Goal: Task Accomplishment & Management: Manage account settings

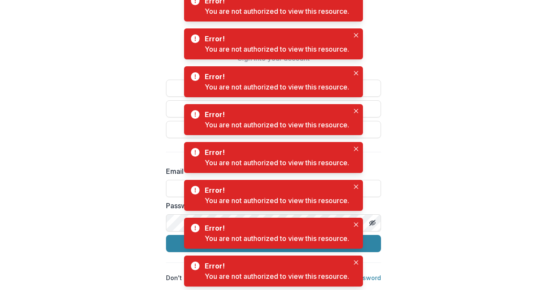
click at [97, 58] on div "Welcome back Sign into your account Continue with Google Continue with Microsof…" at bounding box center [273, 145] width 547 height 290
click at [356, 261] on icon "Close" at bounding box center [356, 262] width 4 height 4
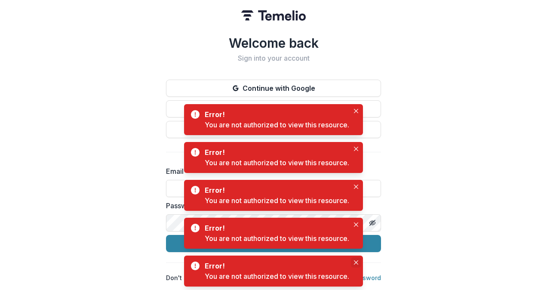
click at [356, 262] on icon "Close" at bounding box center [356, 262] width 4 height 4
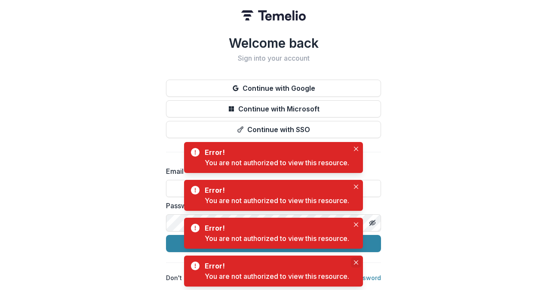
click at [355, 260] on icon "Close" at bounding box center [356, 262] width 4 height 4
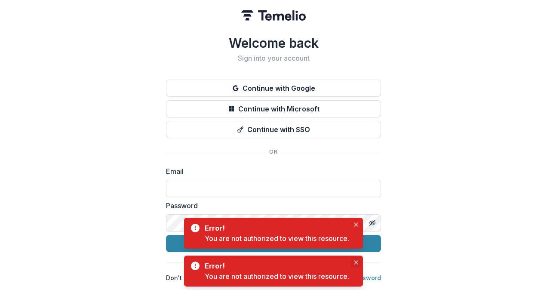
click at [358, 265] on button "Close" at bounding box center [356, 262] width 10 height 10
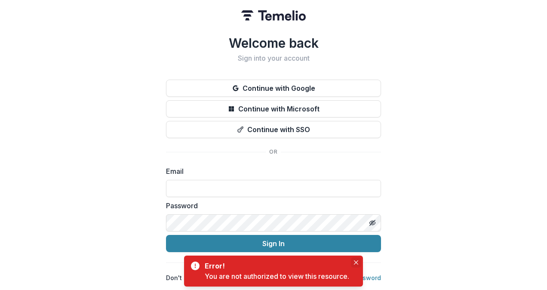
click at [357, 261] on icon "Close" at bounding box center [356, 262] width 4 height 4
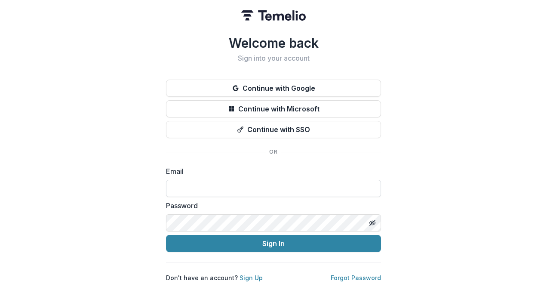
click at [240, 186] on input at bounding box center [273, 188] width 215 height 17
type input "**********"
click at [166, 235] on button "Sign In" at bounding box center [273, 243] width 215 height 17
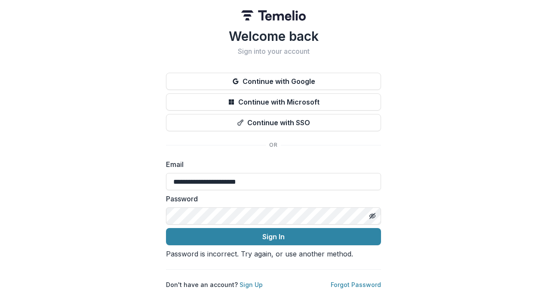
click at [166, 228] on button "Sign In" at bounding box center [273, 236] width 215 height 17
